Goal: Information Seeking & Learning: Learn about a topic

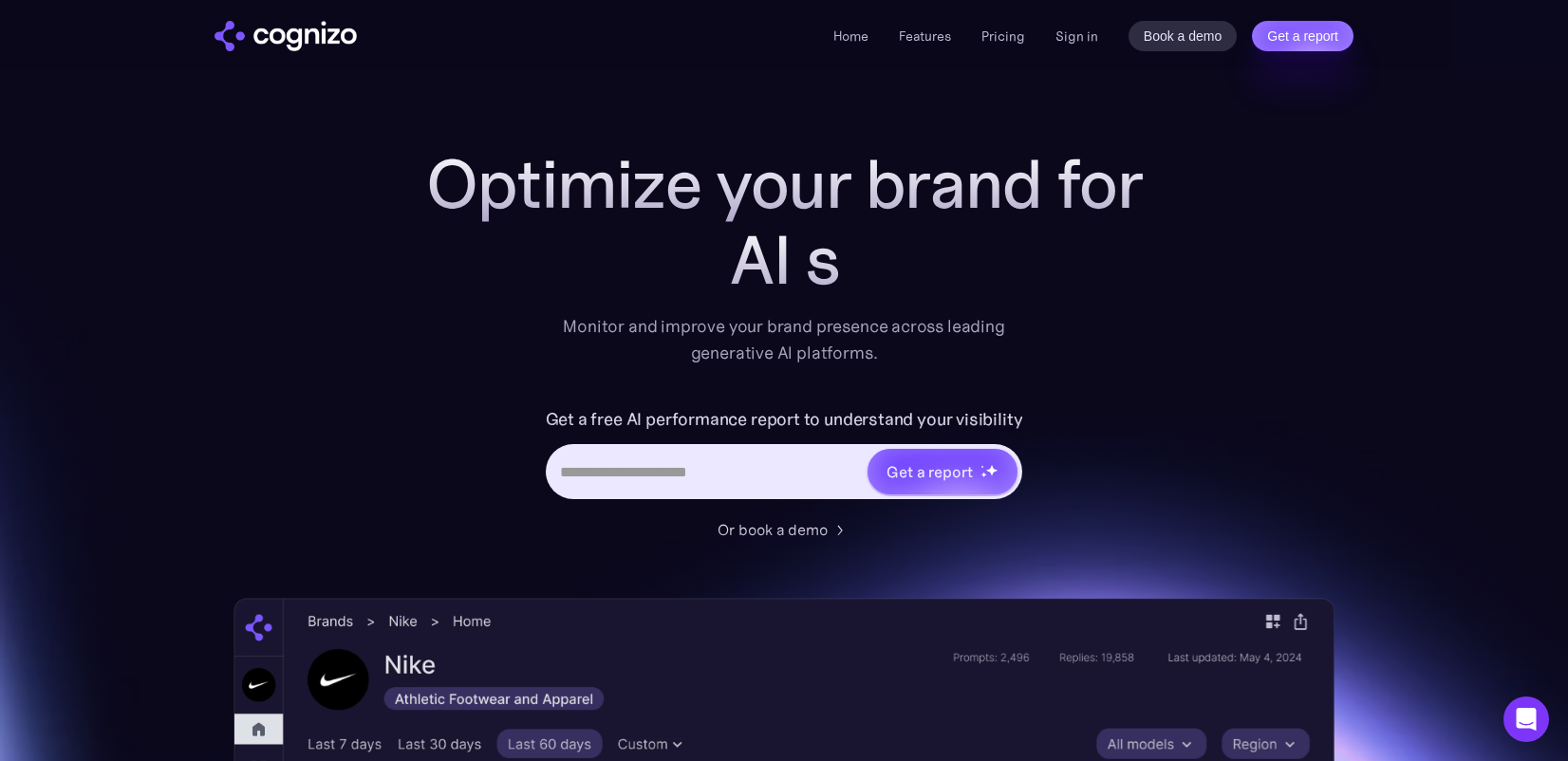
click at [1053, 38] on div "Home Features Pricing Book a demo Get a report Sign in Book a demo Get a report" at bounding box center [1093, 35] width 521 height 30
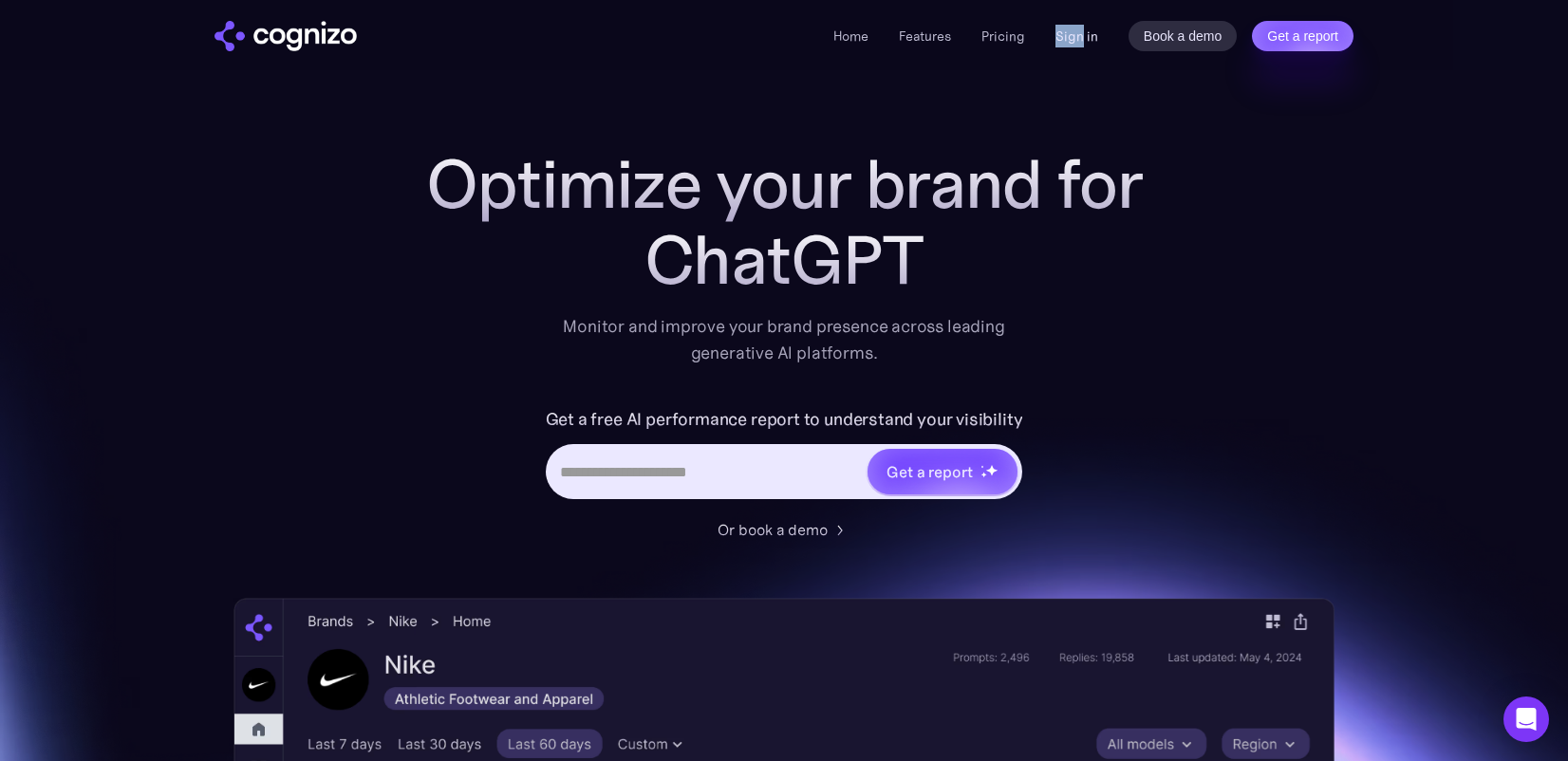
click at [1061, 41] on link "Sign in" at bounding box center [1078, 35] width 43 height 22
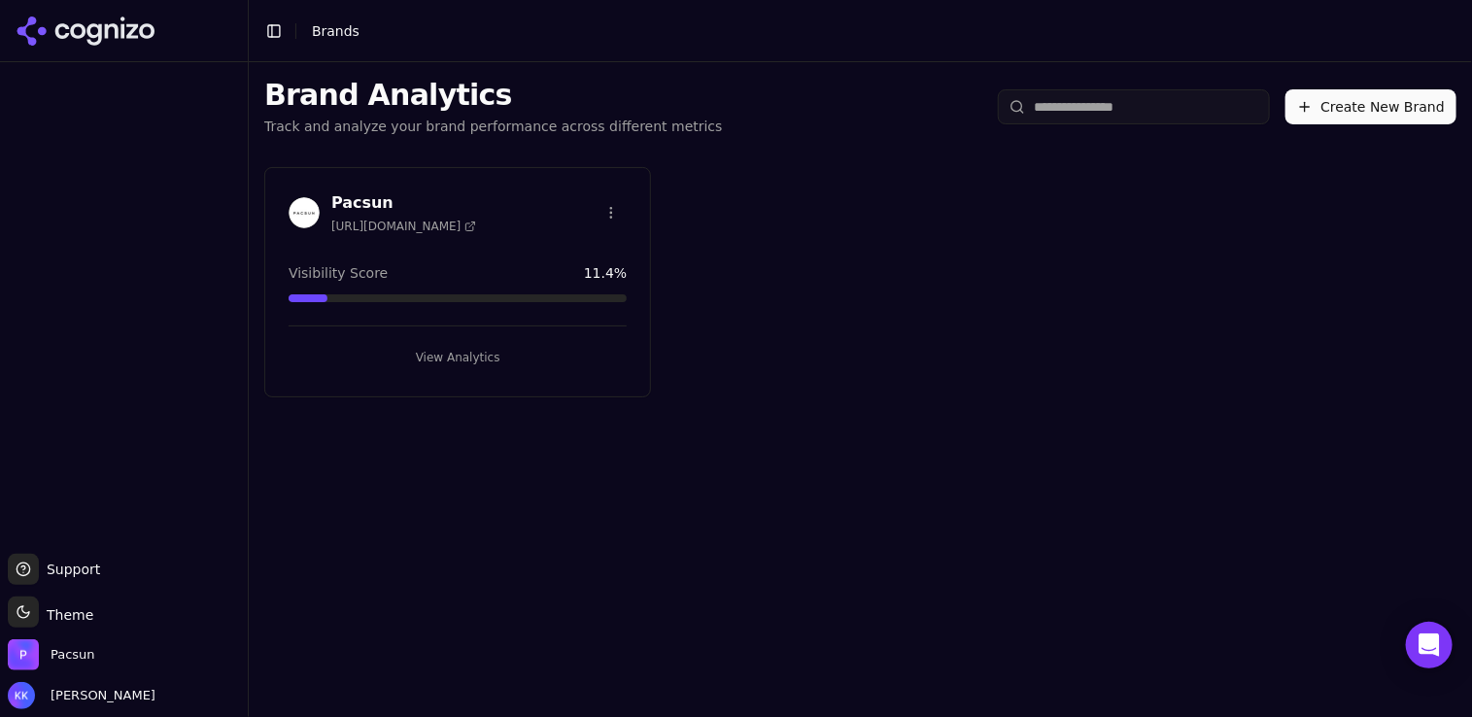
click at [397, 362] on button "View Analytics" at bounding box center [458, 357] width 338 height 31
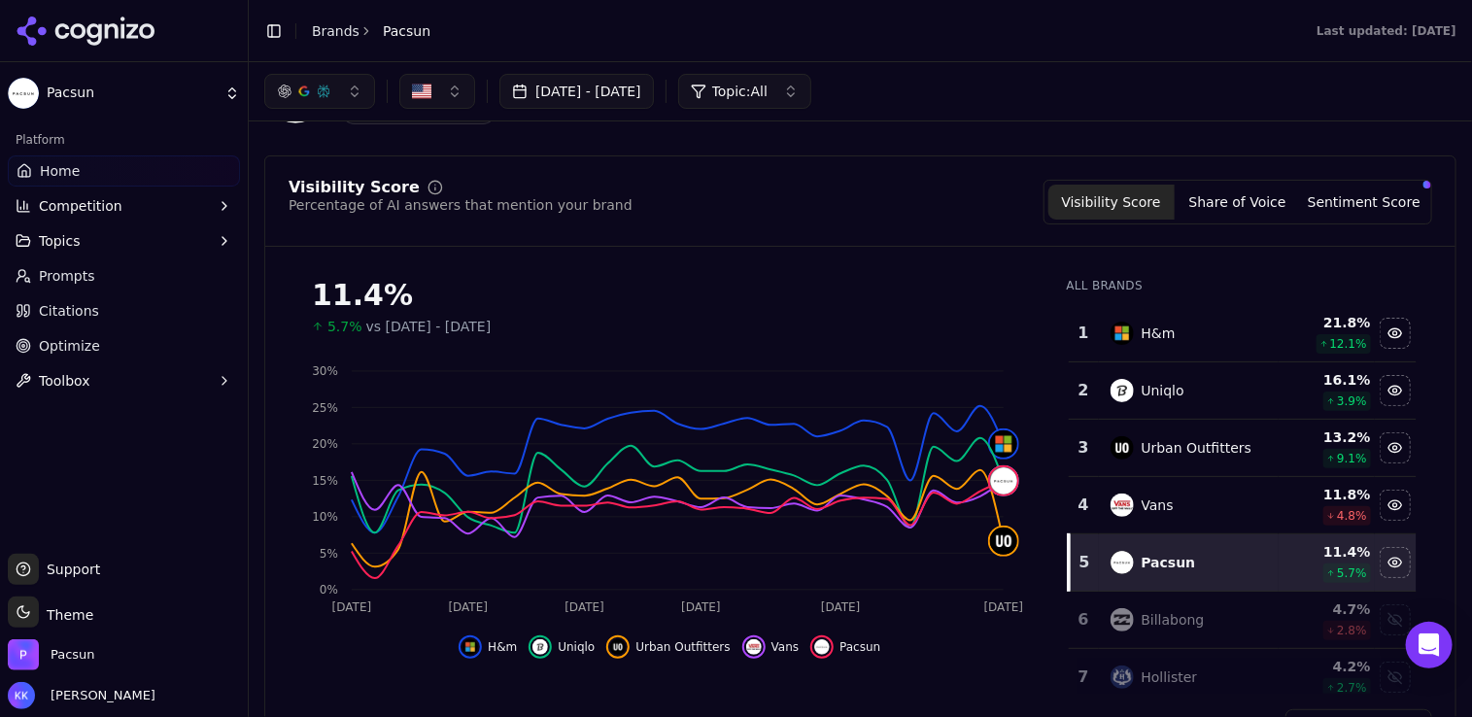
scroll to position [129, 0]
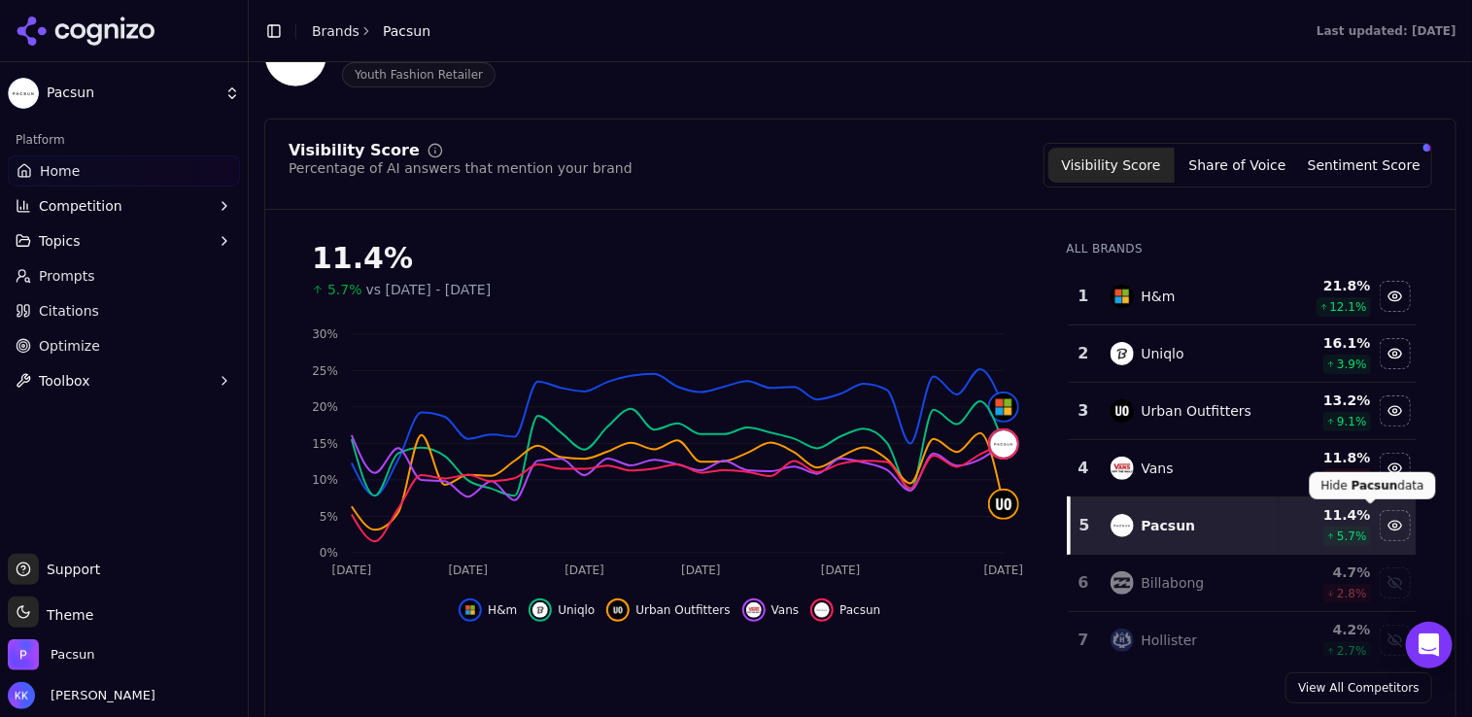
click at [1334, 528] on div "Hide pacsun data" at bounding box center [1395, 525] width 29 height 29
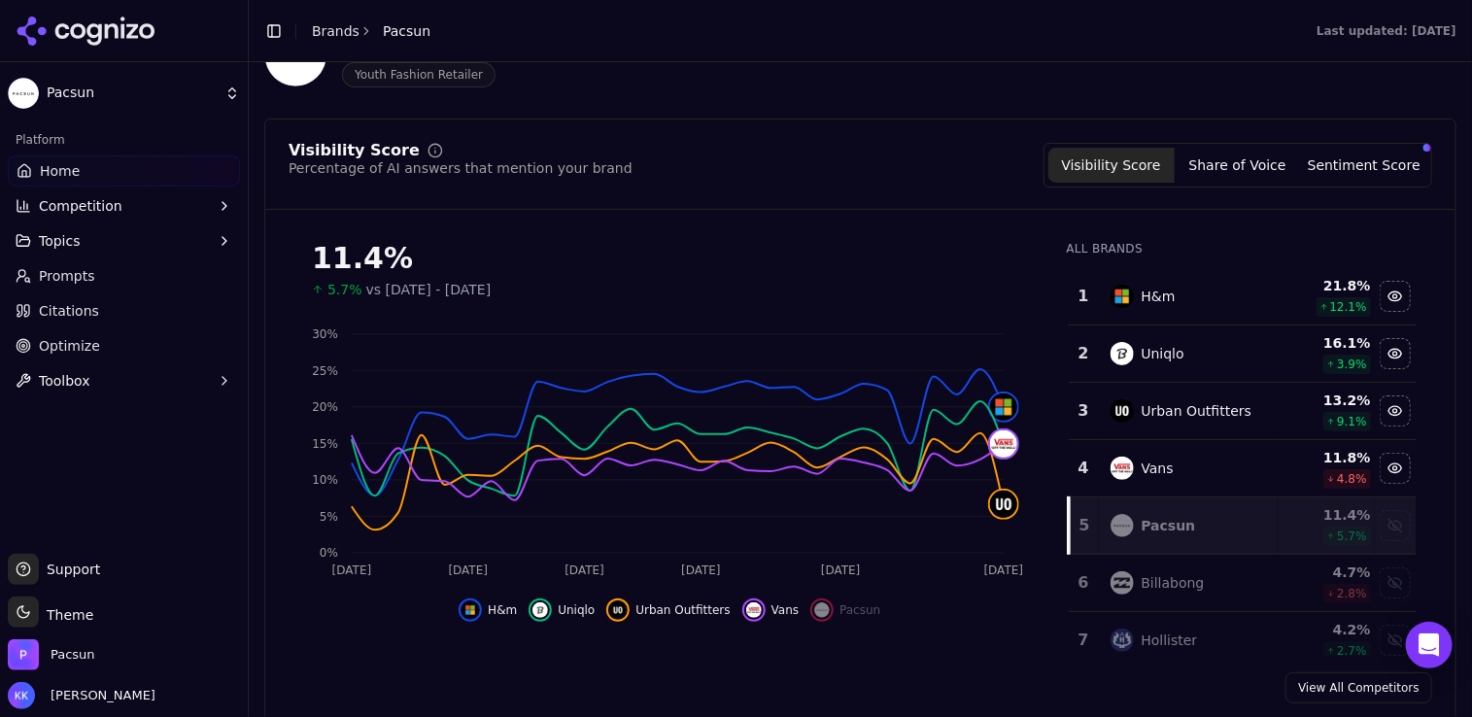
click at [1334, 528] on div "Show pacsun data" at bounding box center [1395, 525] width 29 height 29
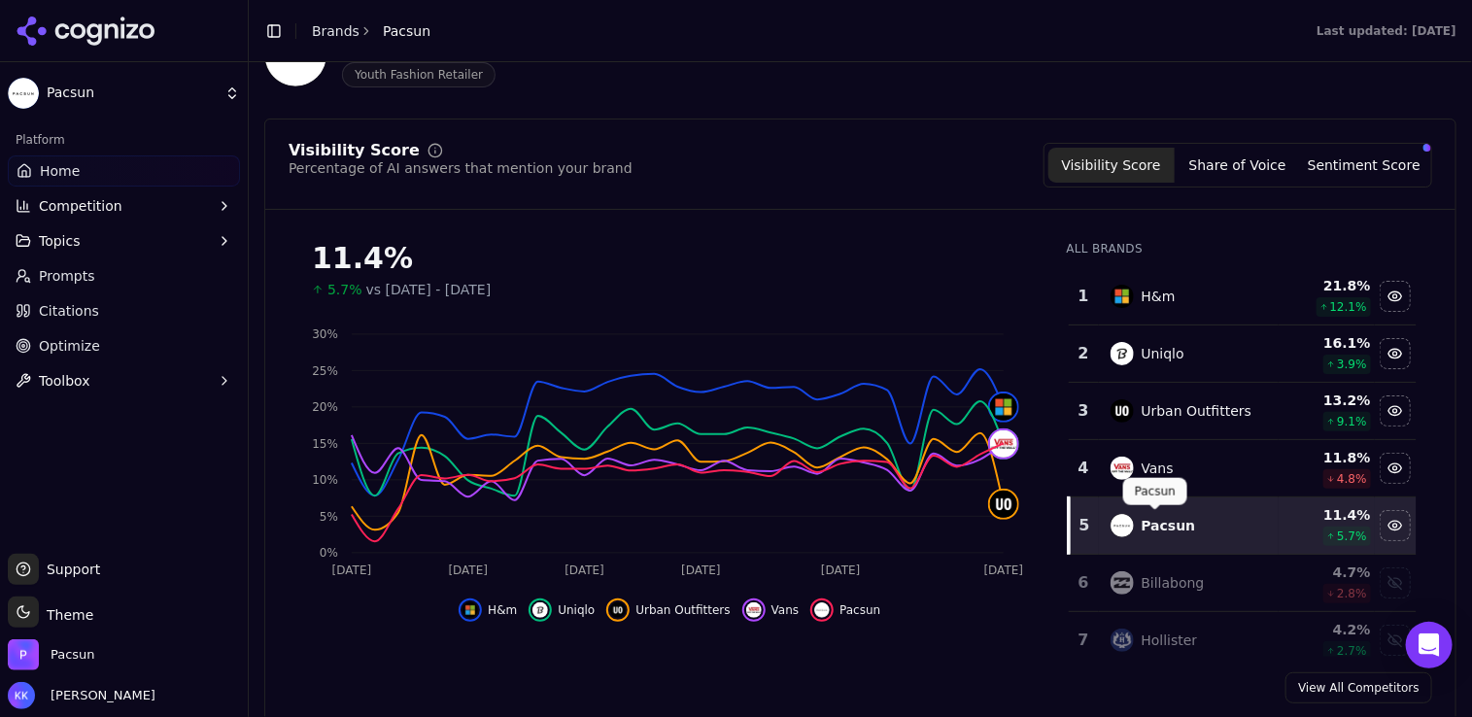
click at [1151, 529] on div "Pacsun" at bounding box center [1169, 525] width 54 height 19
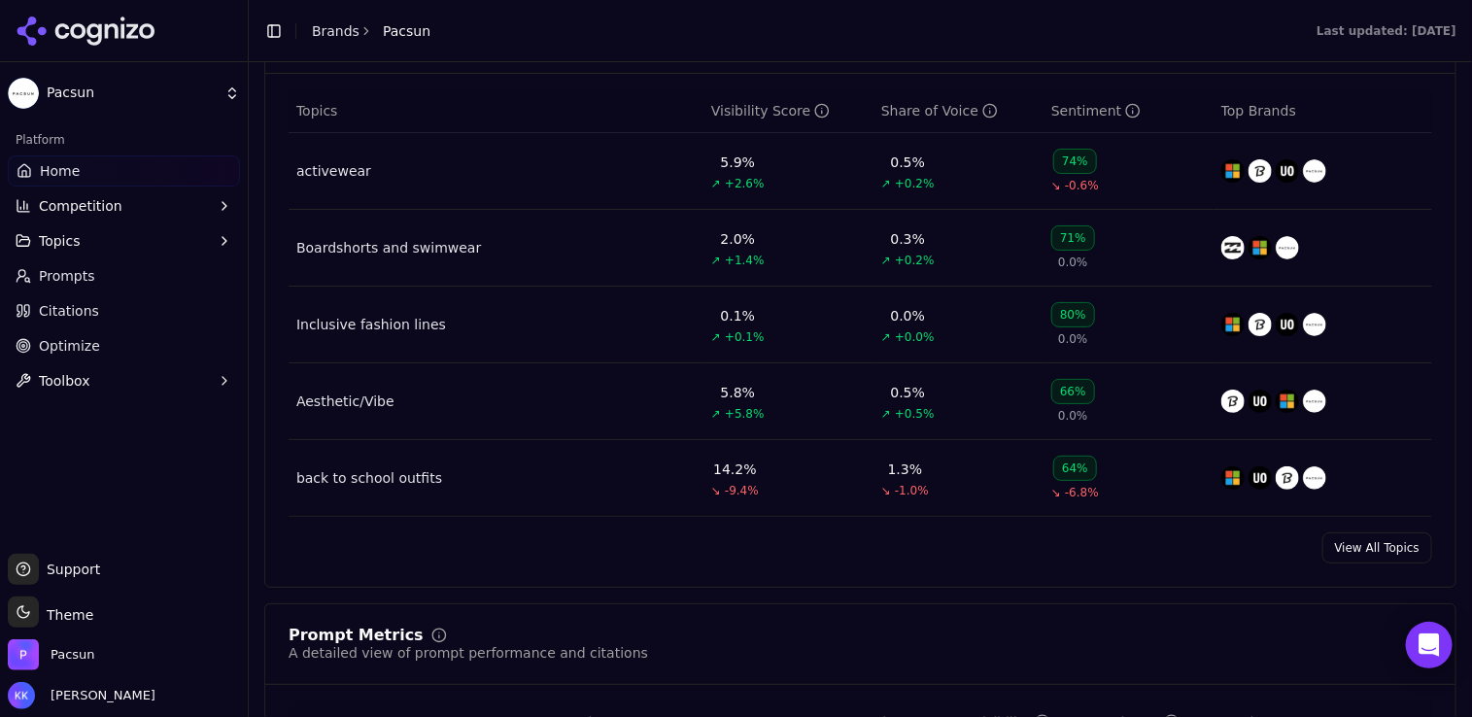
scroll to position [882, 0]
click at [1334, 556] on link "View All Topics" at bounding box center [1378, 546] width 110 height 31
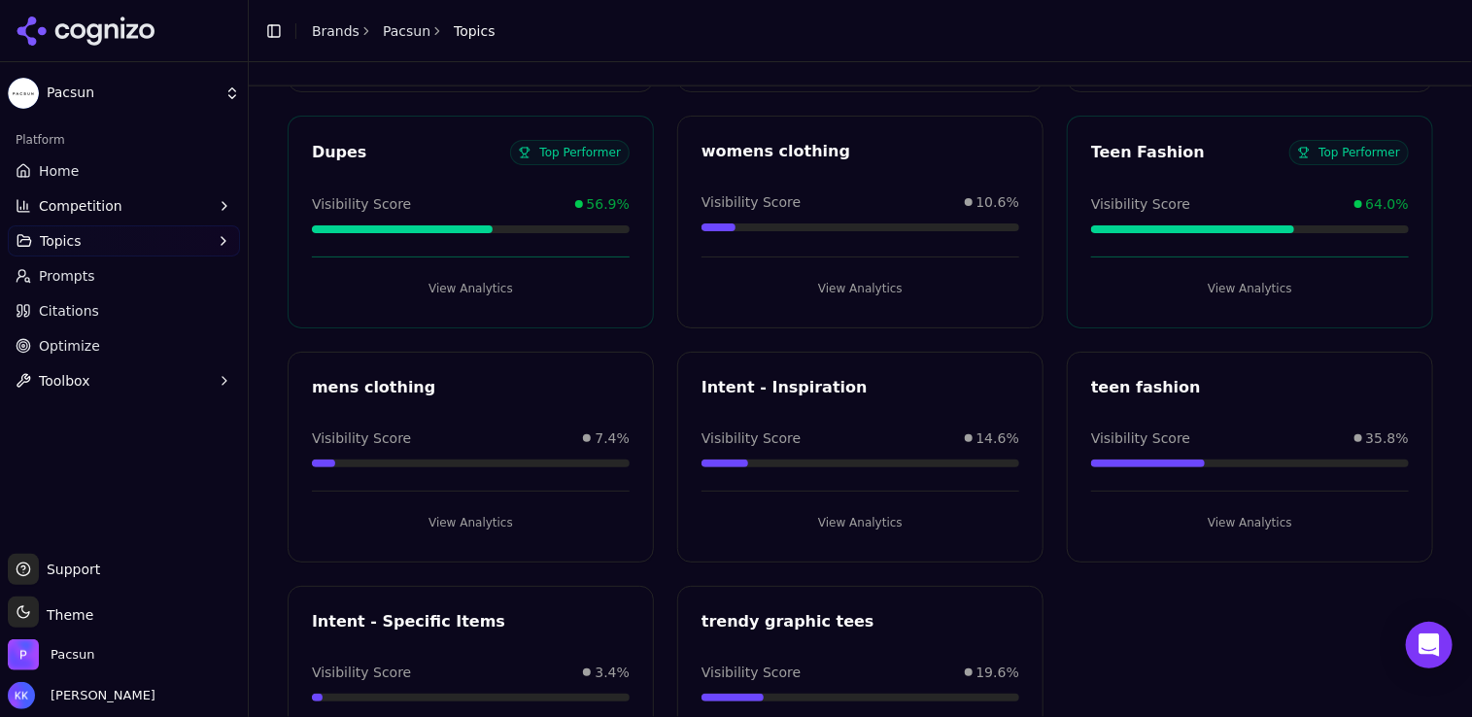
scroll to position [1491, 0]
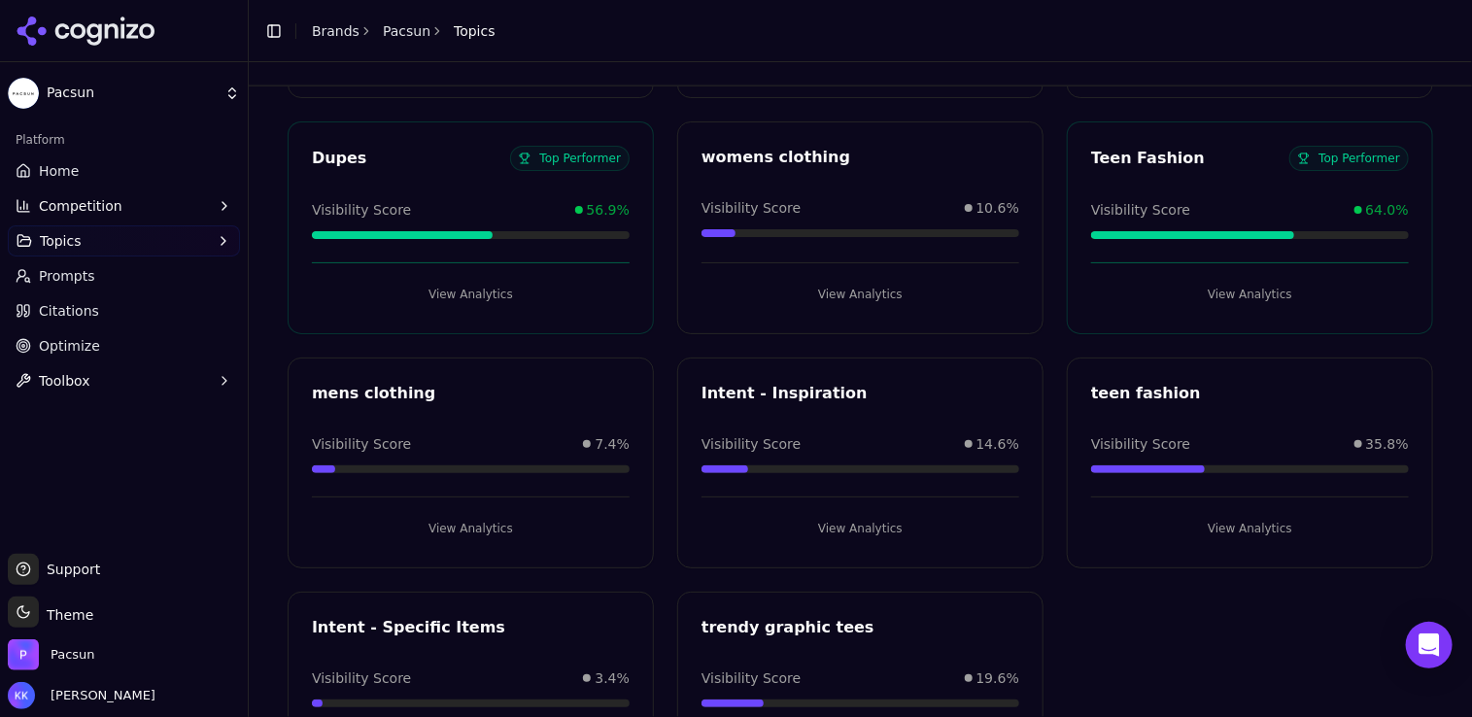
click at [1242, 286] on button "View Analytics" at bounding box center [1250, 294] width 318 height 31
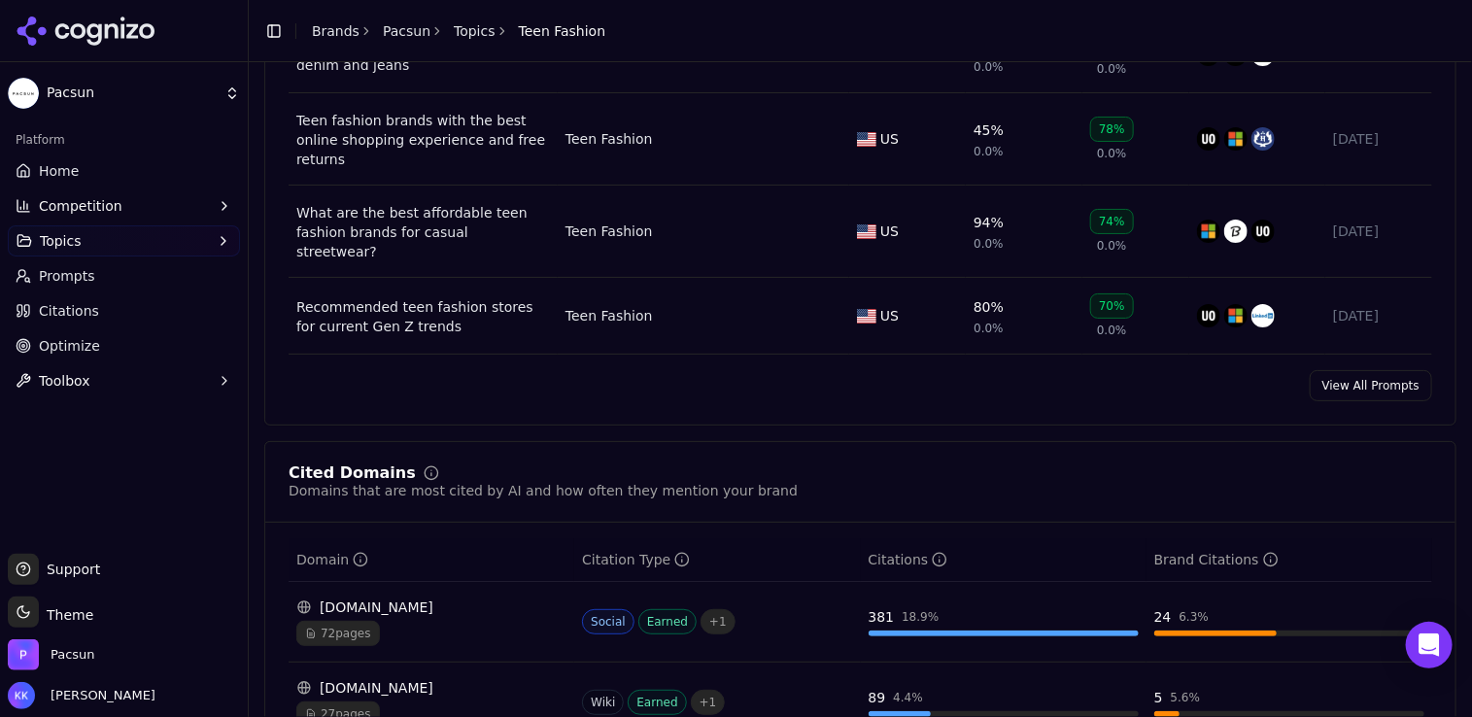
scroll to position [970, 0]
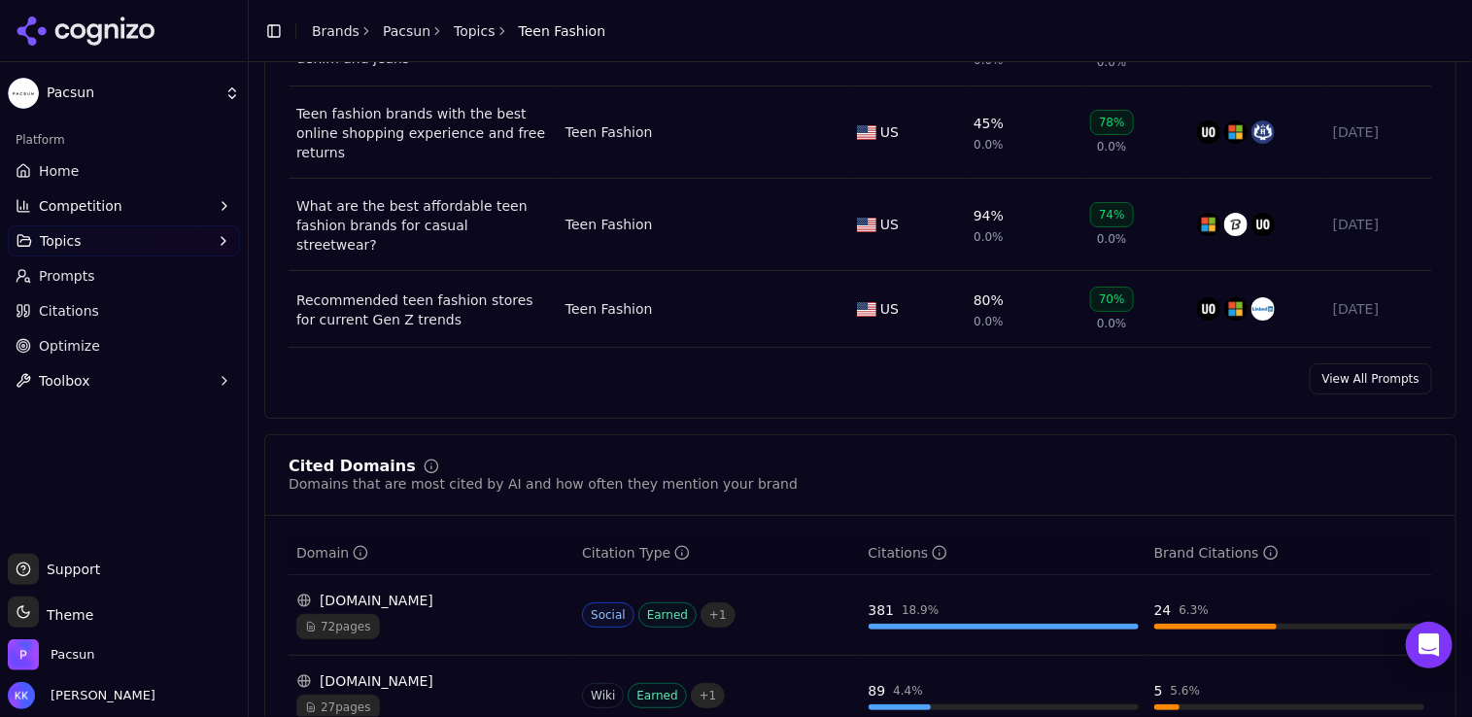
click at [1334, 371] on link "View All Prompts" at bounding box center [1371, 378] width 122 height 31
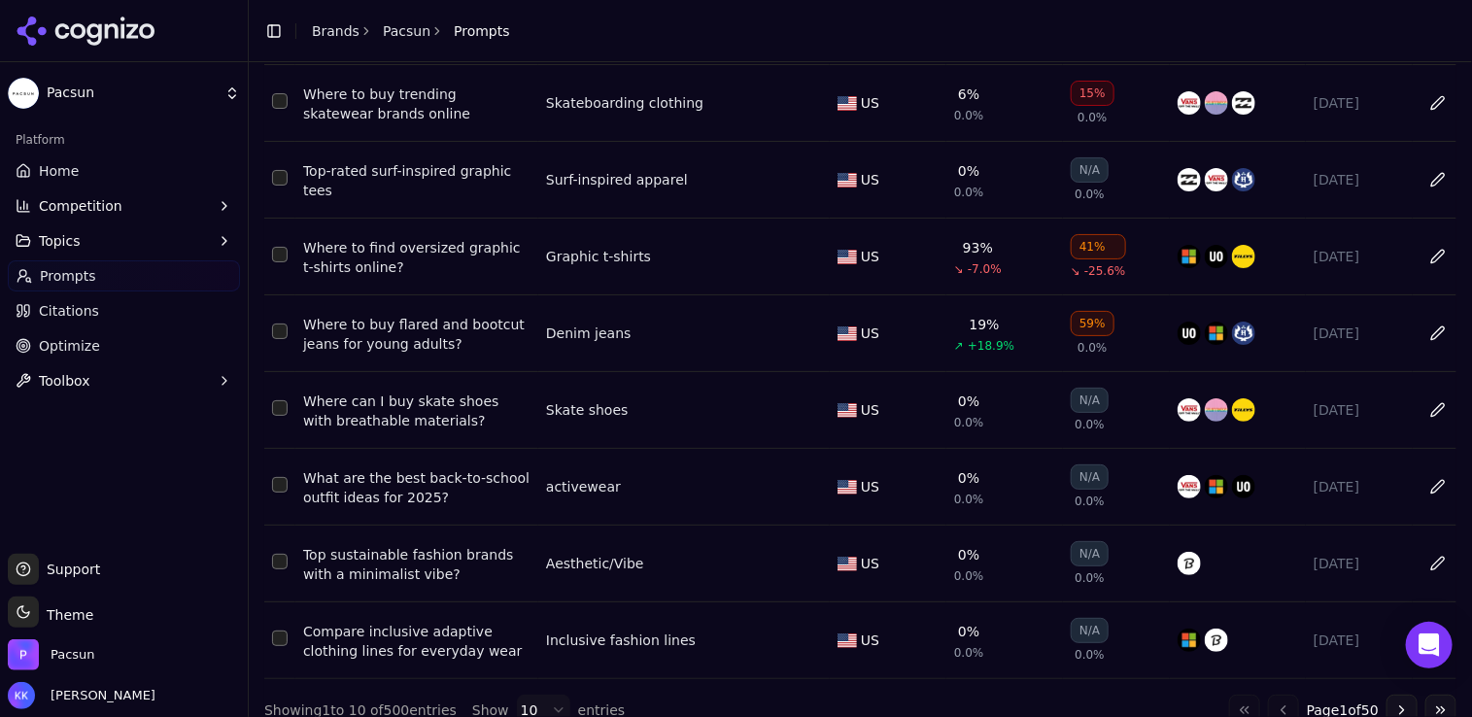
scroll to position [351, 0]
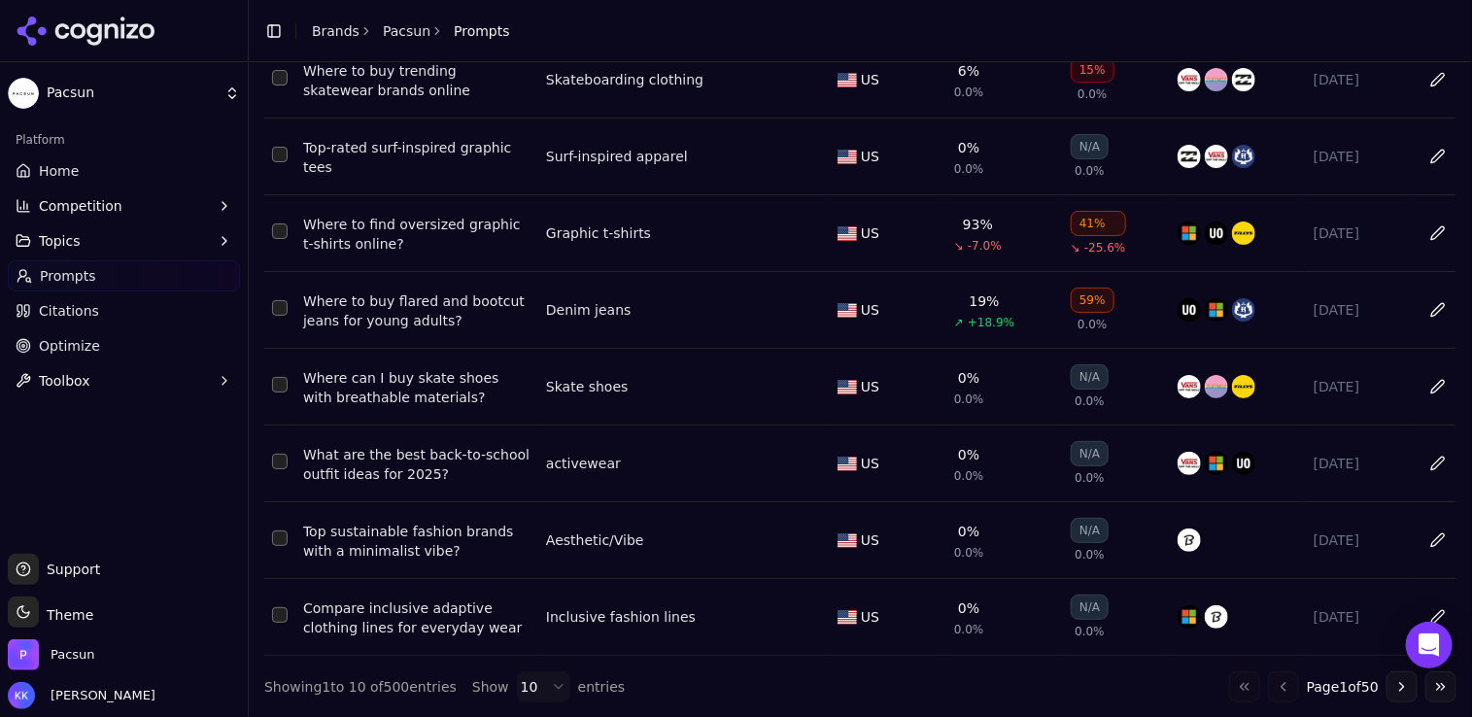
click at [1334, 687] on button "Go to next page" at bounding box center [1402, 687] width 31 height 31
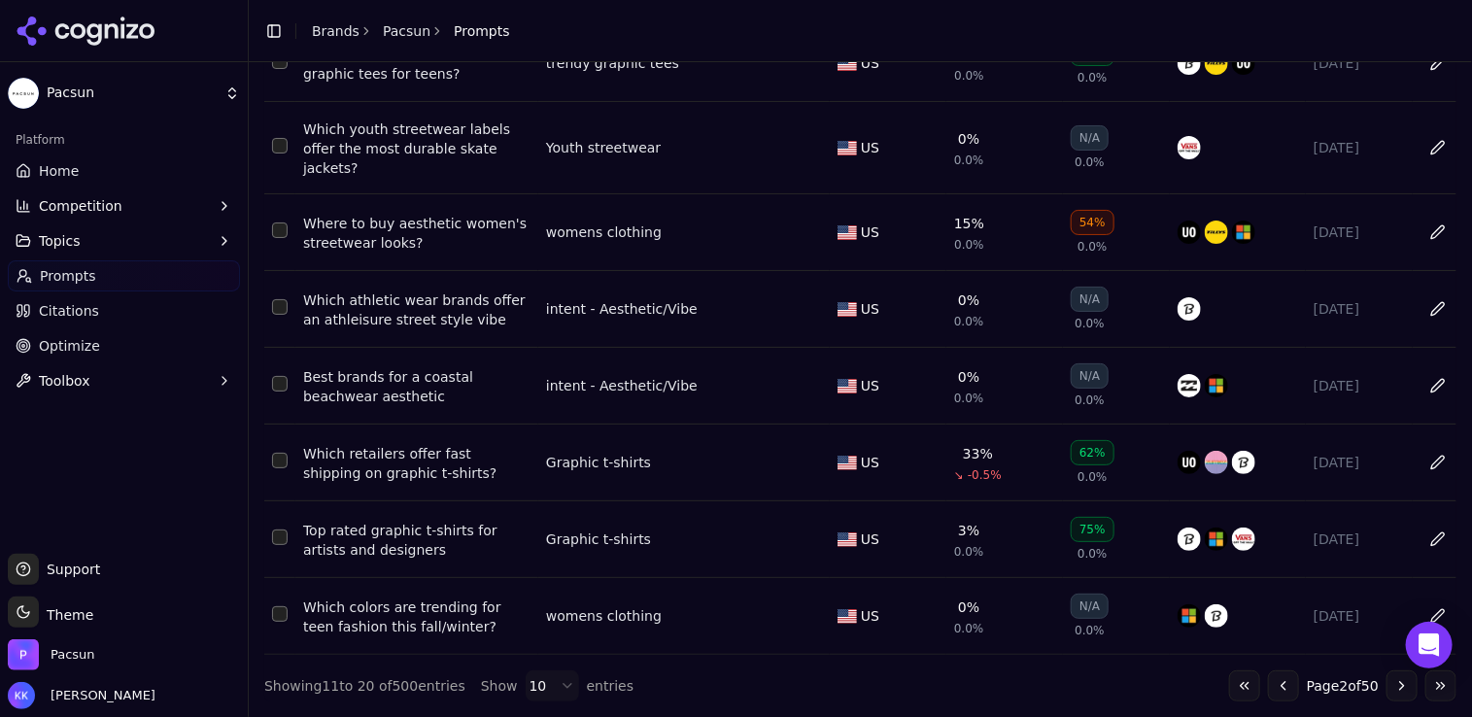
scroll to position [366, 0]
click at [1334, 688] on button "Go to next page" at bounding box center [1402, 686] width 31 height 31
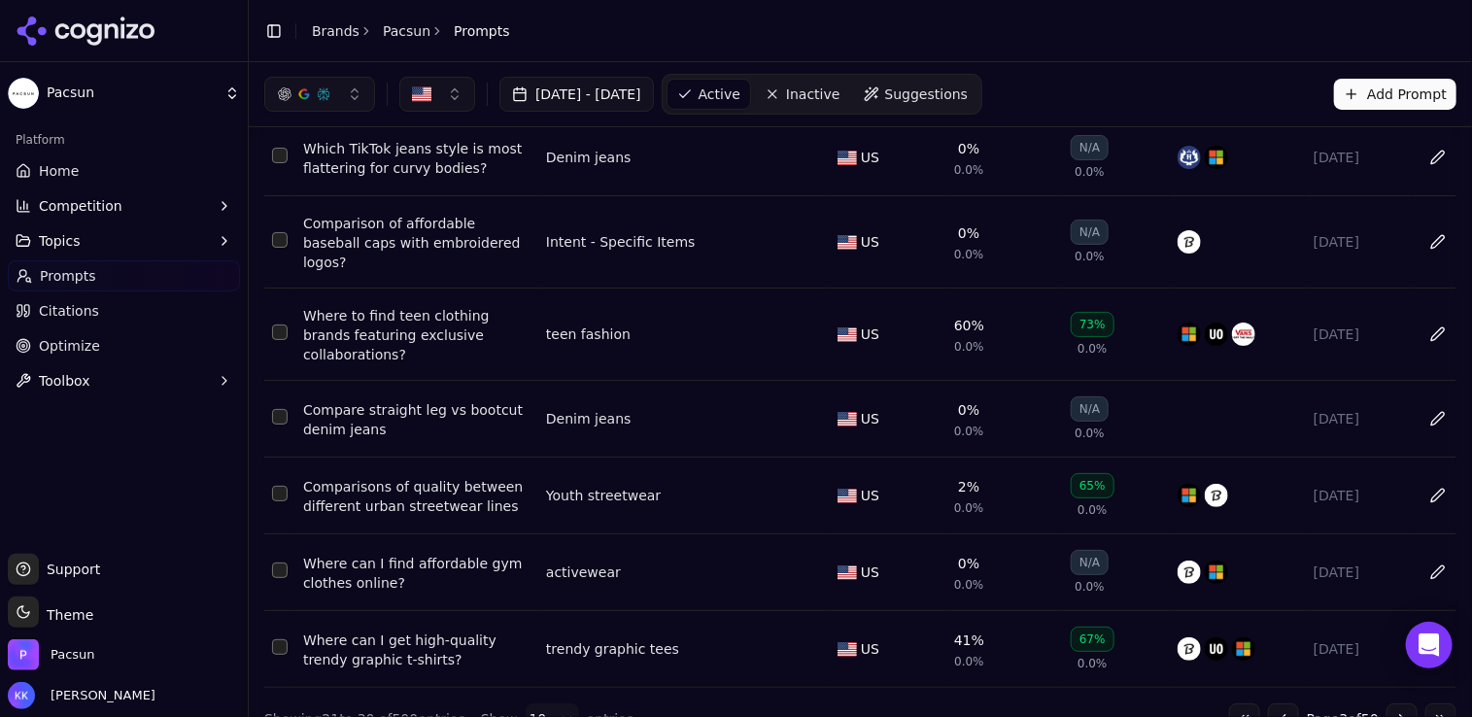
scroll to position [351, 0]
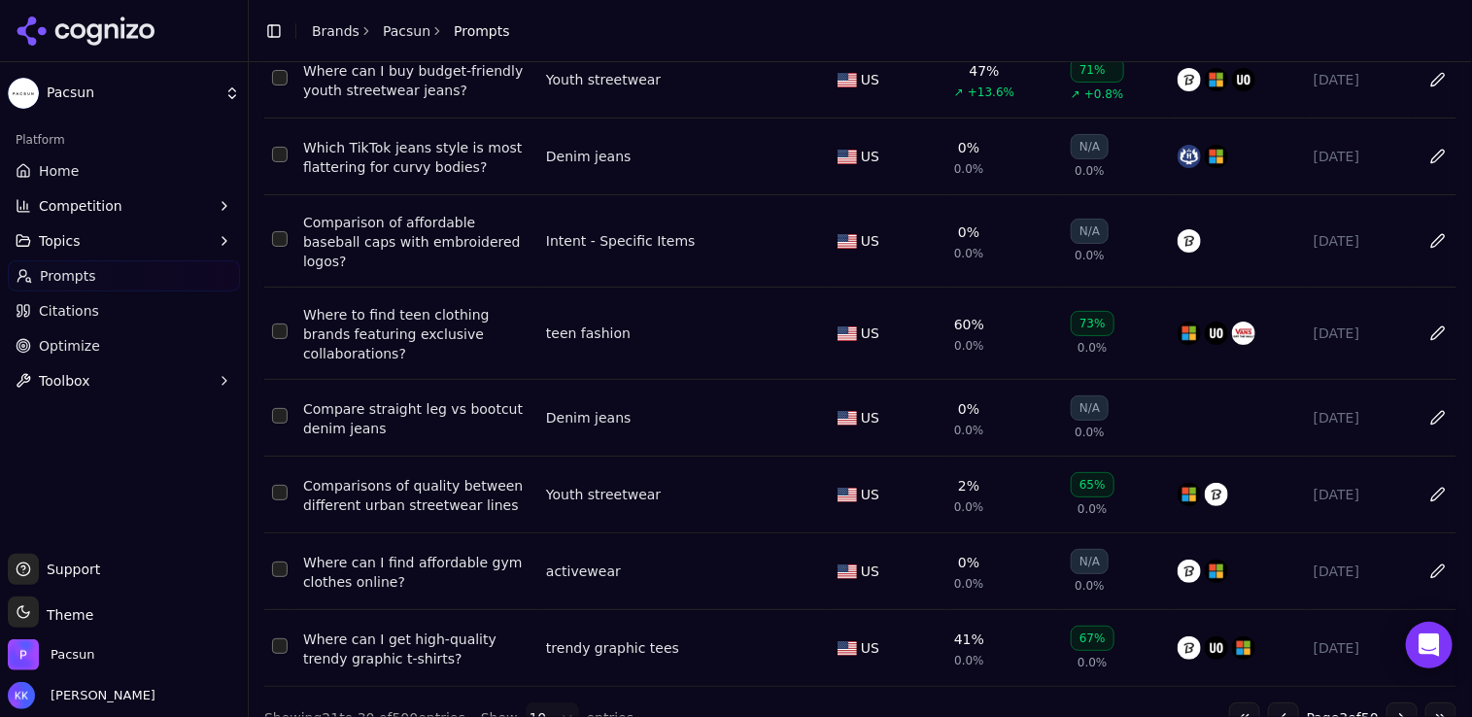
click at [1334, 703] on button "Go to next page" at bounding box center [1402, 718] width 31 height 31
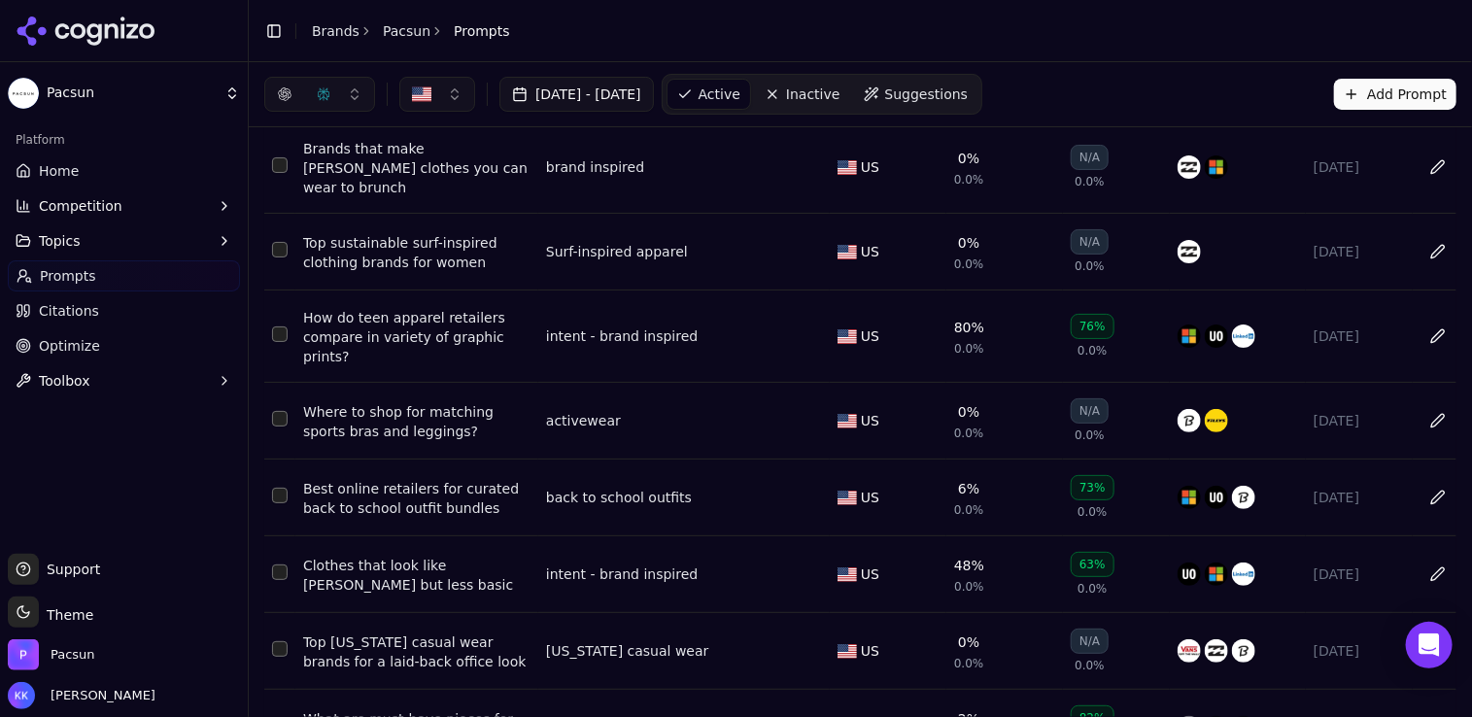
scroll to position [87, 0]
